Goal: Transaction & Acquisition: Book appointment/travel/reservation

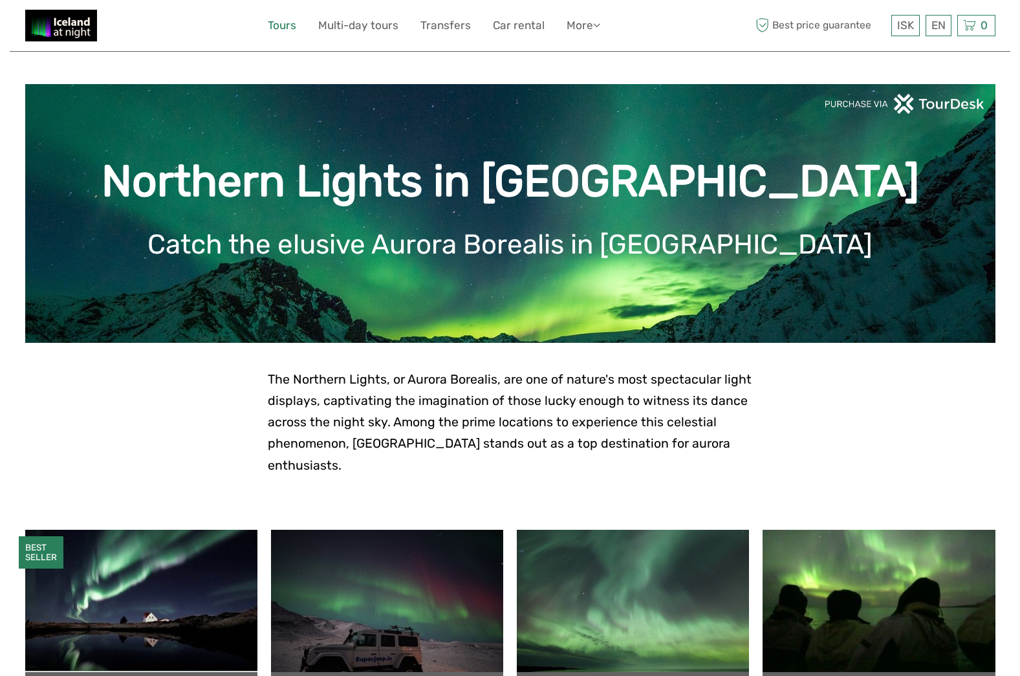
click at [294, 21] on link "Tours" at bounding box center [282, 25] width 28 height 19
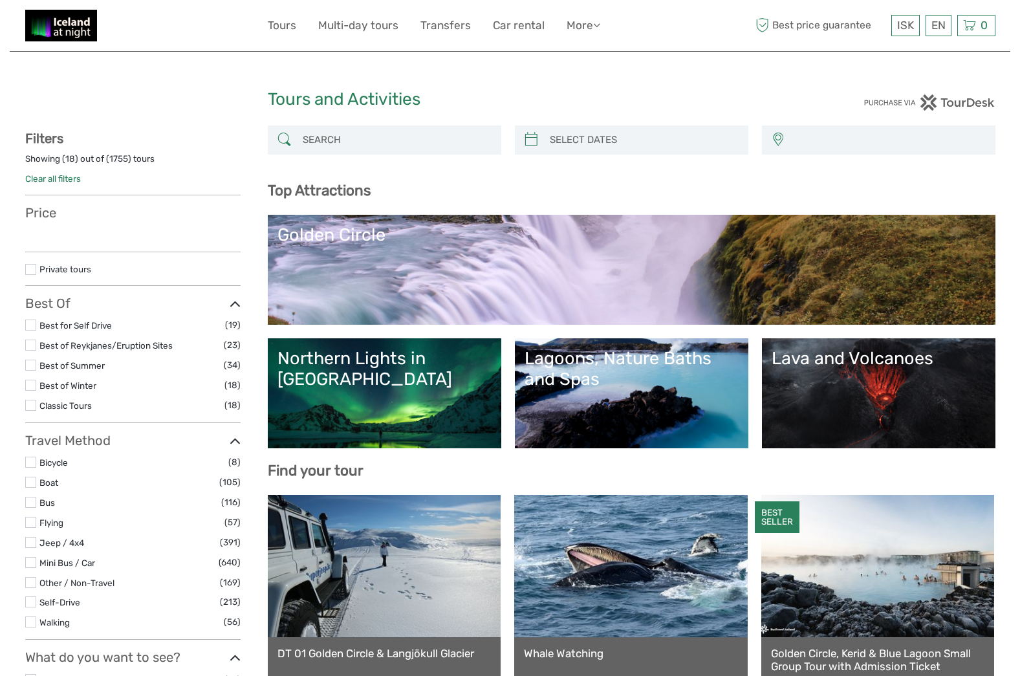
select select
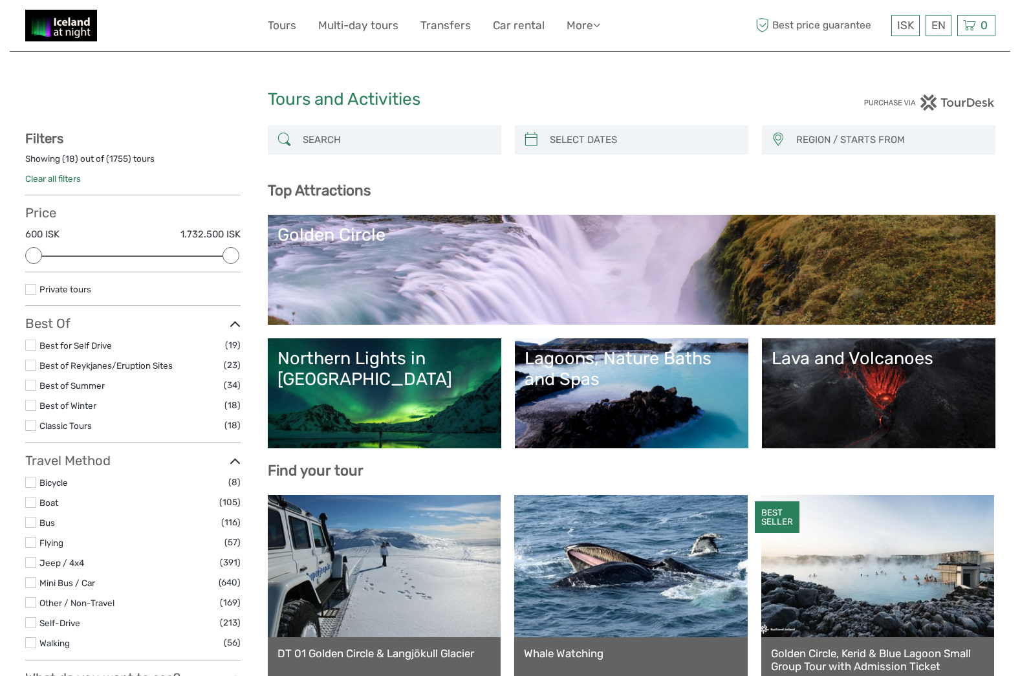
click at [475, 29] on ul "Tours Multi-day tours Transfers Car rental More Food & drink Travel Articles Fo…" at bounding box center [444, 25] width 352 height 19
click at [447, 28] on link "Transfers" at bounding box center [446, 25] width 50 height 19
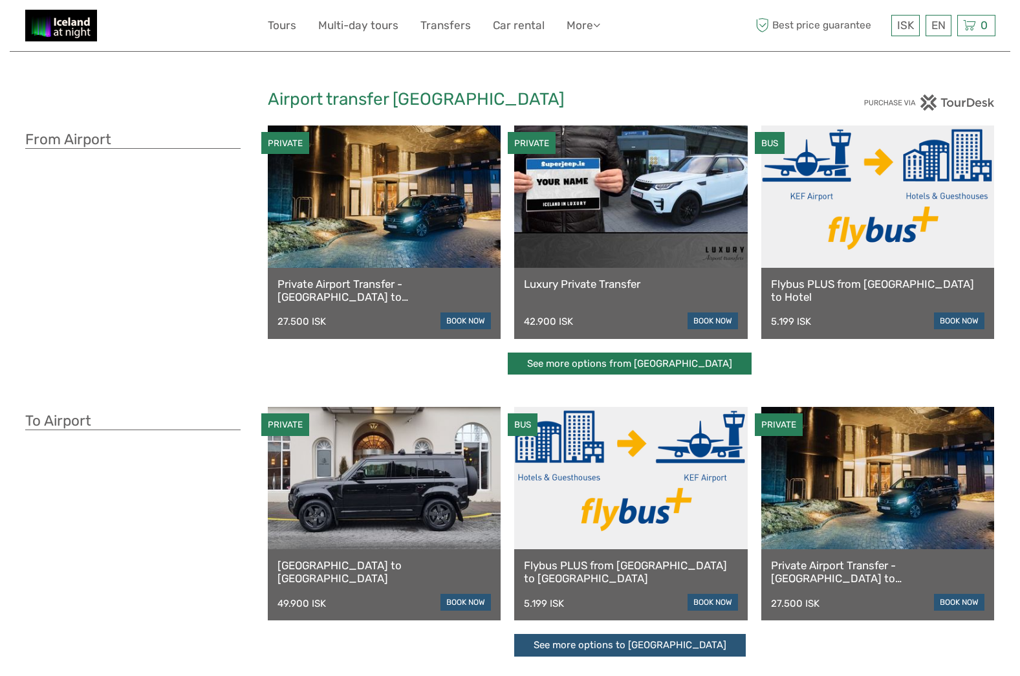
click at [573, 371] on link "See more options from Keflavík airport" at bounding box center [630, 364] width 244 height 23
click at [672, 364] on link "See more options from Keflavík airport" at bounding box center [630, 364] width 244 height 23
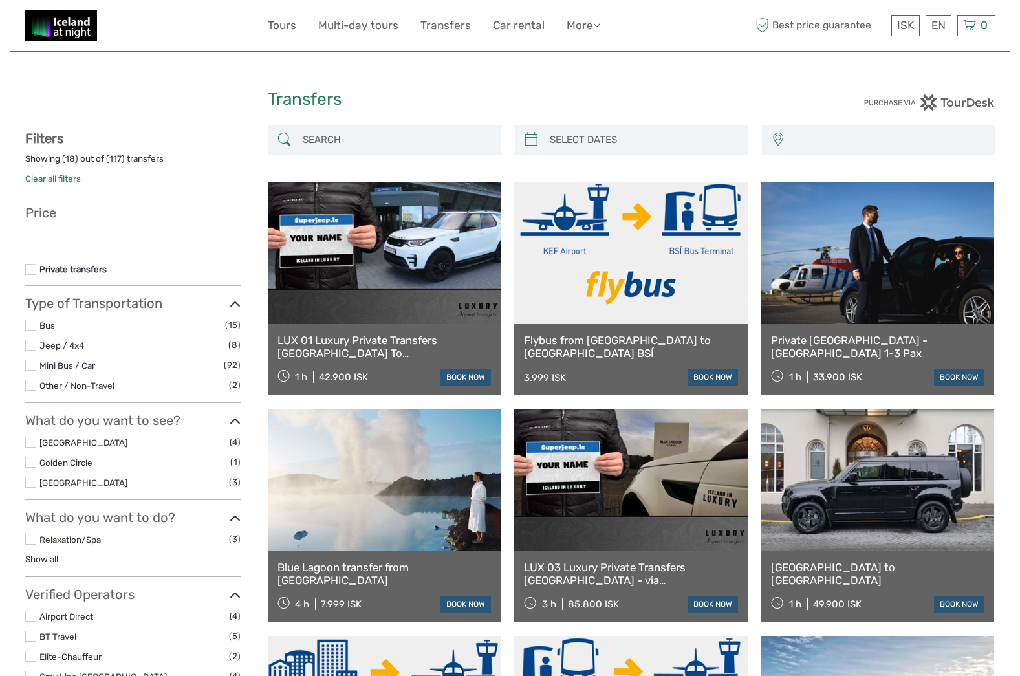
select select
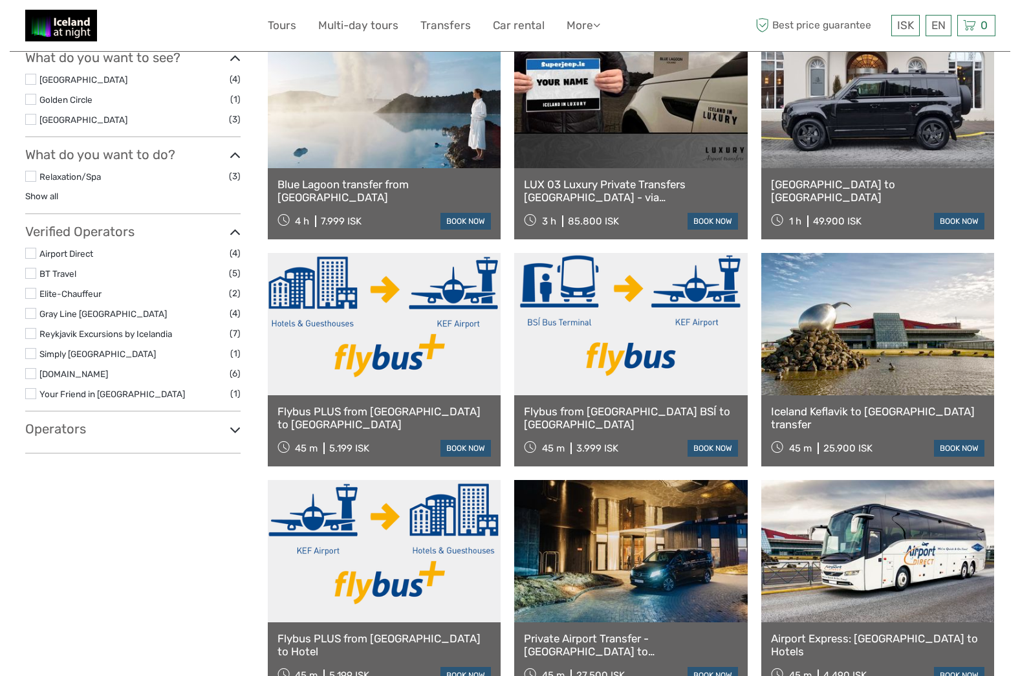
scroll to position [395, 0]
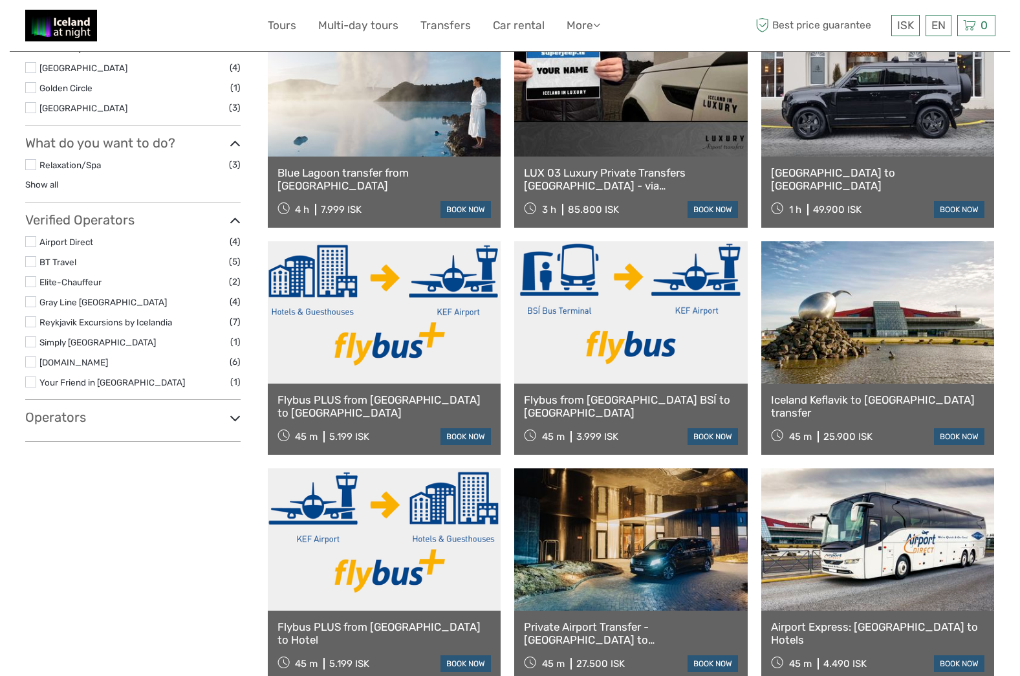
click at [667, 345] on link at bounding box center [631, 312] width 234 height 142
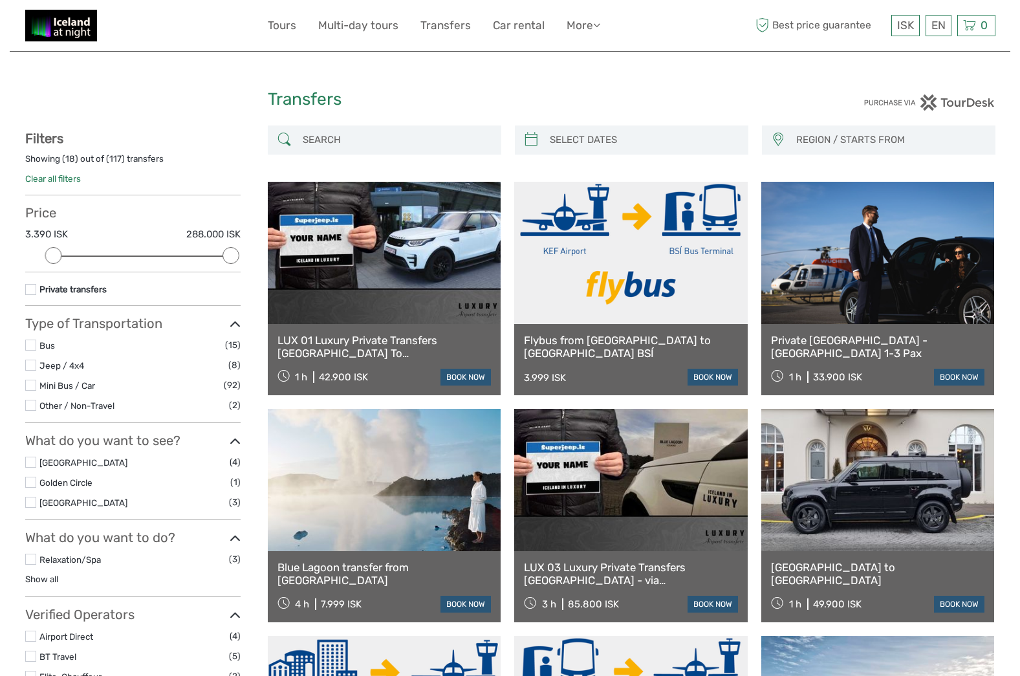
scroll to position [0, 0]
